Goal: Navigation & Orientation: Find specific page/section

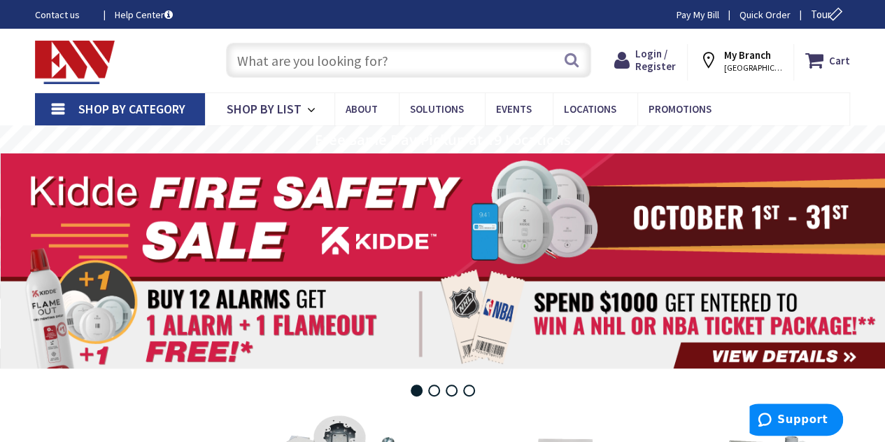
click at [452, 10] on div "Contact us Help Center Pay My [PERSON_NAME] Order Tour" at bounding box center [442, 14] width 885 height 15
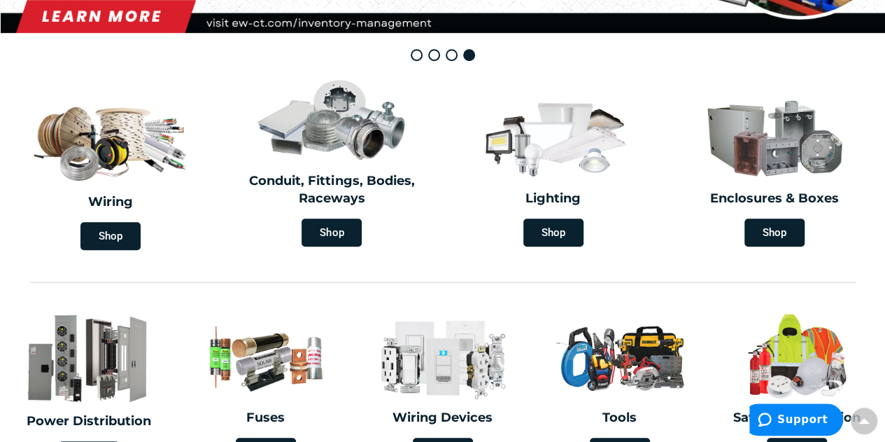
scroll to position [314, 0]
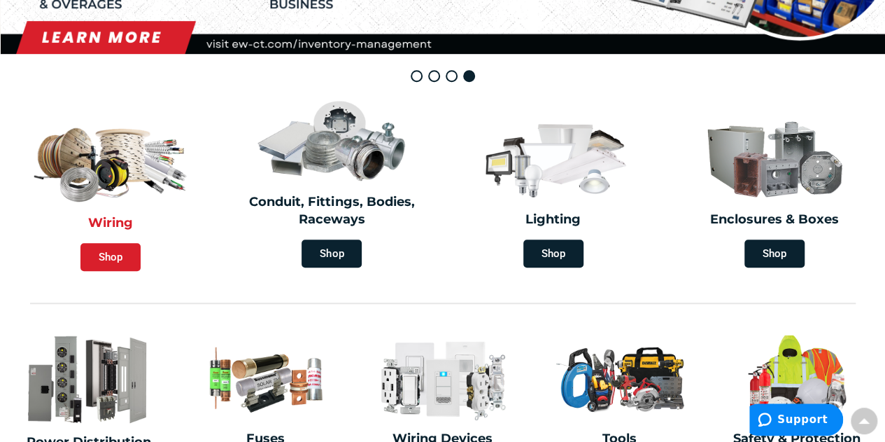
click at [118, 260] on span "Shop" at bounding box center [110, 257] width 60 height 28
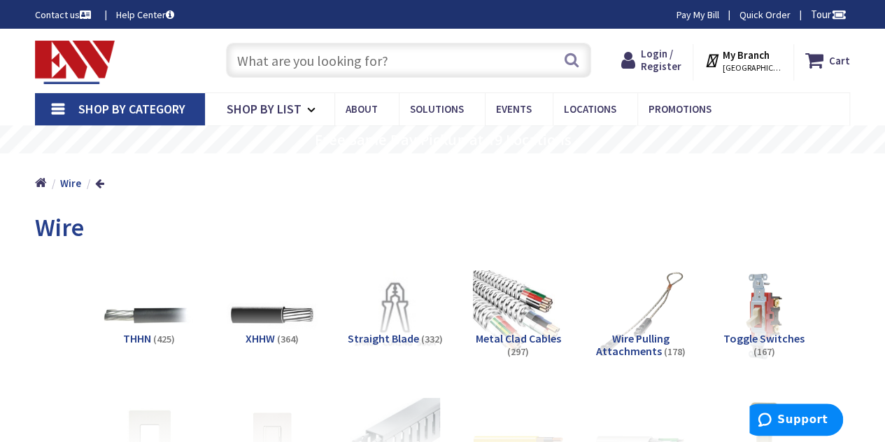
click at [192, 54] on div "Toggle Nav" at bounding box center [116, 60] width 184 height 47
